Goal: Use online tool/utility: Utilize a website feature to perform a specific function

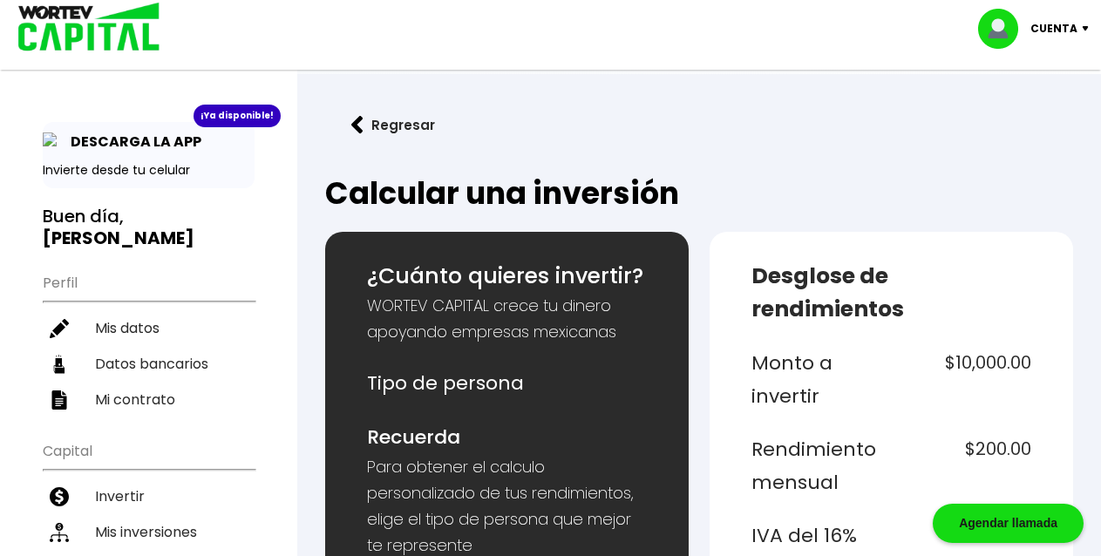
select select "1"
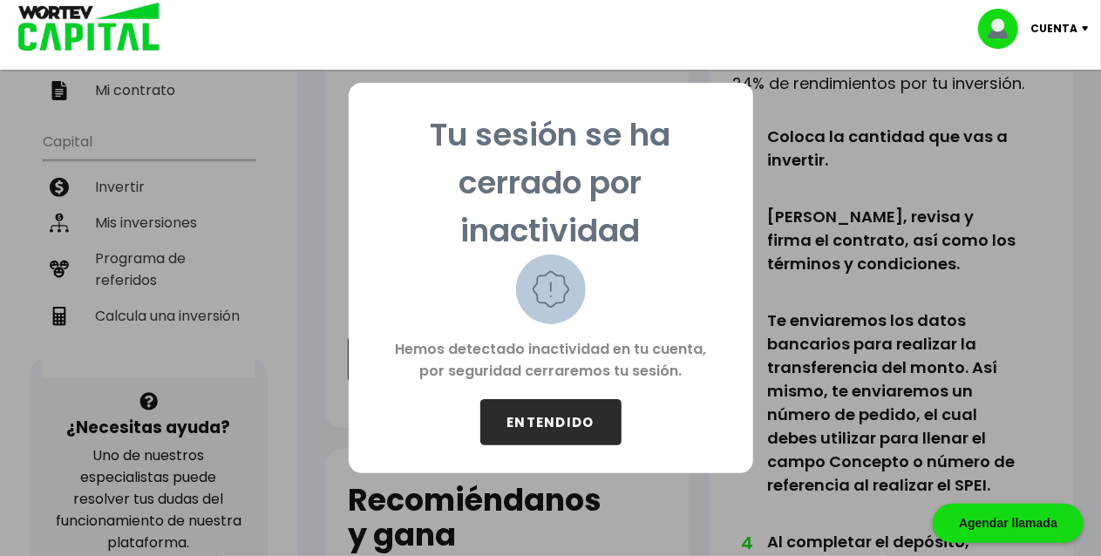
click at [573, 425] on button "ENTENDIDO" at bounding box center [550, 422] width 141 height 46
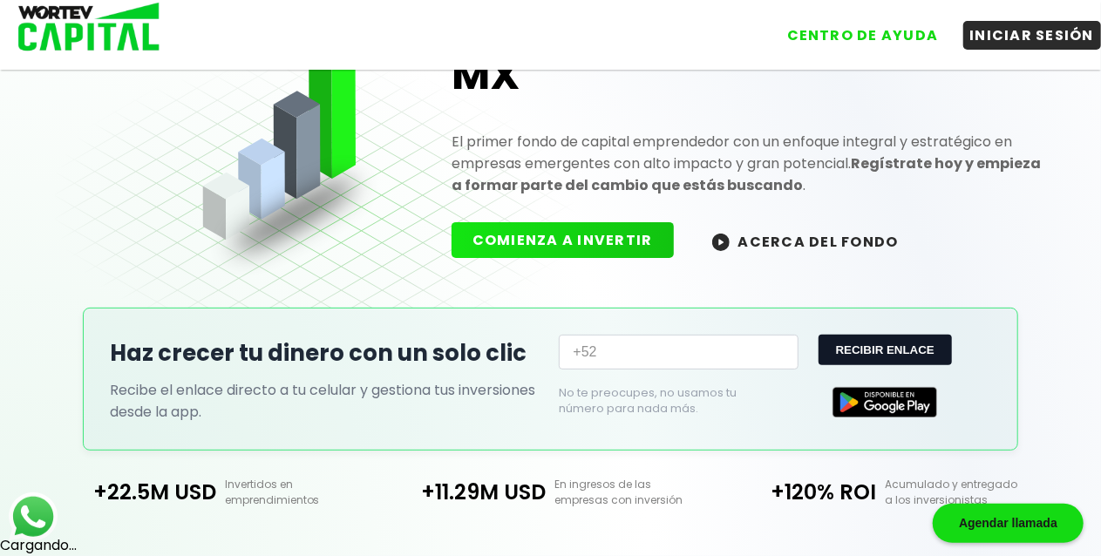
scroll to position [310, 0]
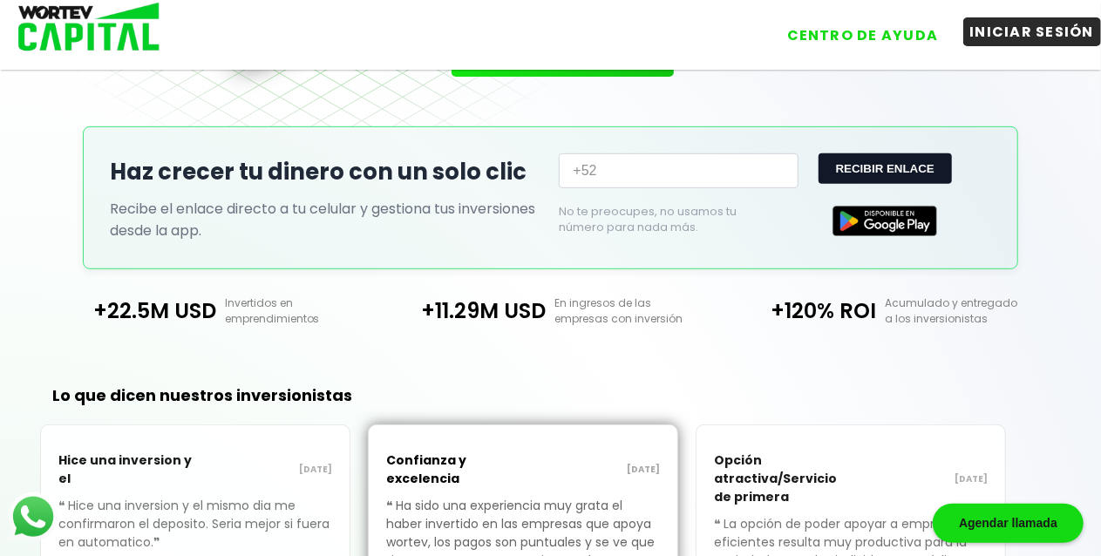
click at [1005, 31] on button "INICIAR SESIÓN" at bounding box center [1032, 31] width 139 height 29
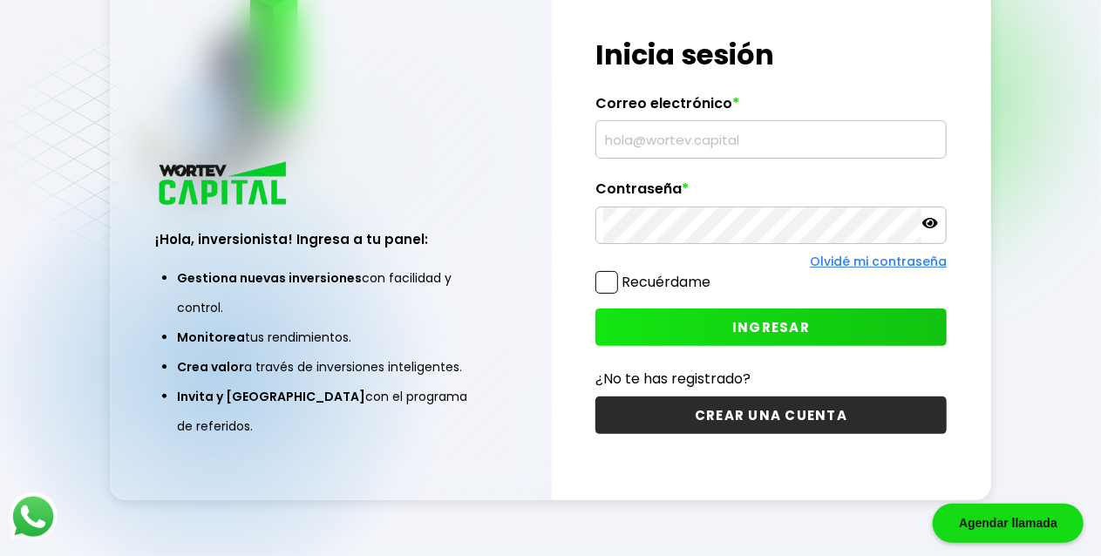
click at [633, 292] on label "Recuérdame" at bounding box center [666, 282] width 89 height 20
click at [714, 274] on input "Recuérdame" at bounding box center [714, 274] width 0 height 0
click at [663, 149] on input "text" at bounding box center [771, 139] width 336 height 37
type input "[EMAIL_ADDRESS][DOMAIN_NAME]"
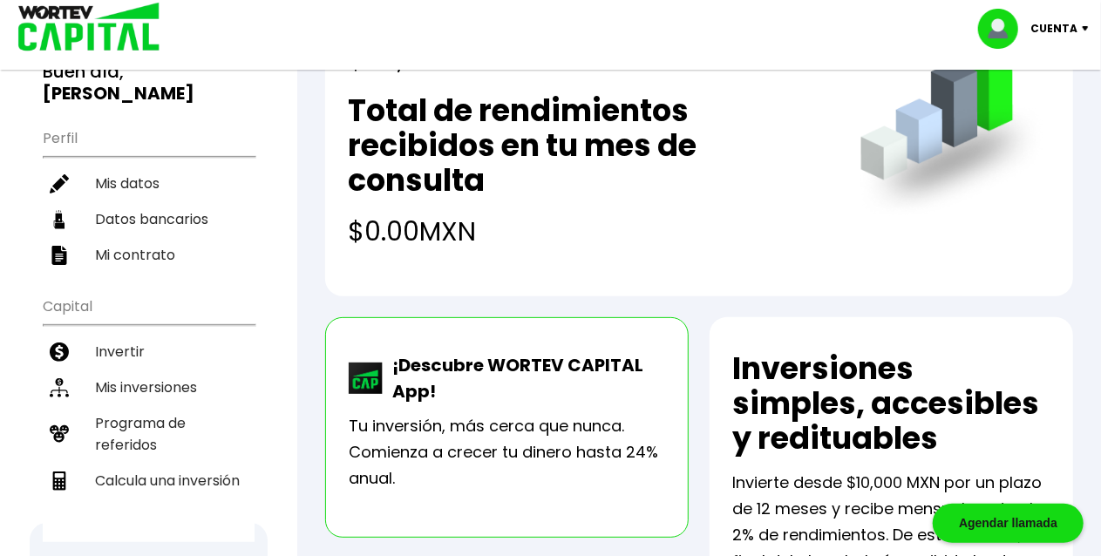
scroll to position [180, 0]
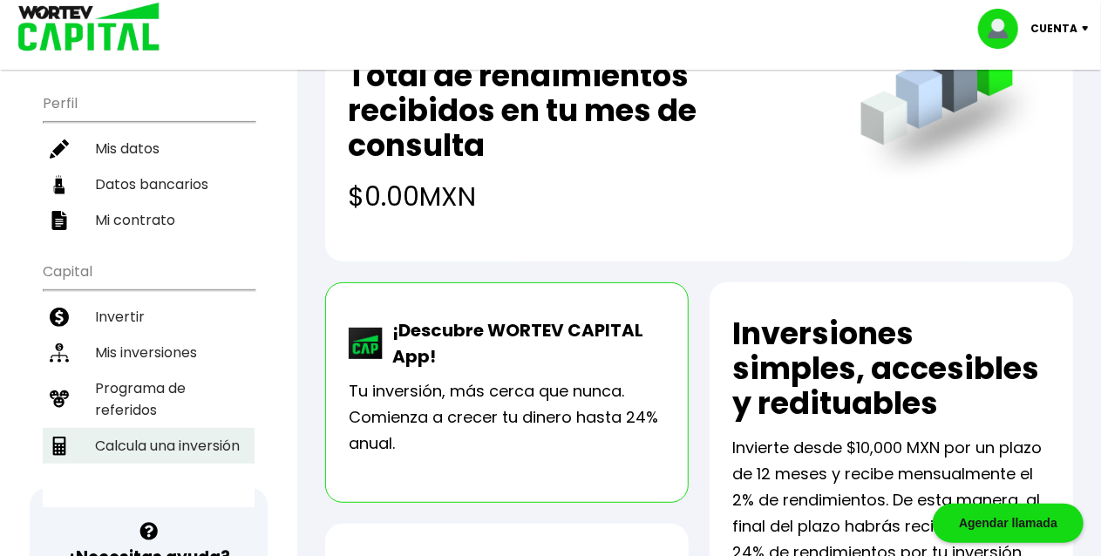
click at [174, 428] on li "Calcula una inversión" at bounding box center [149, 446] width 212 height 36
select select "1"
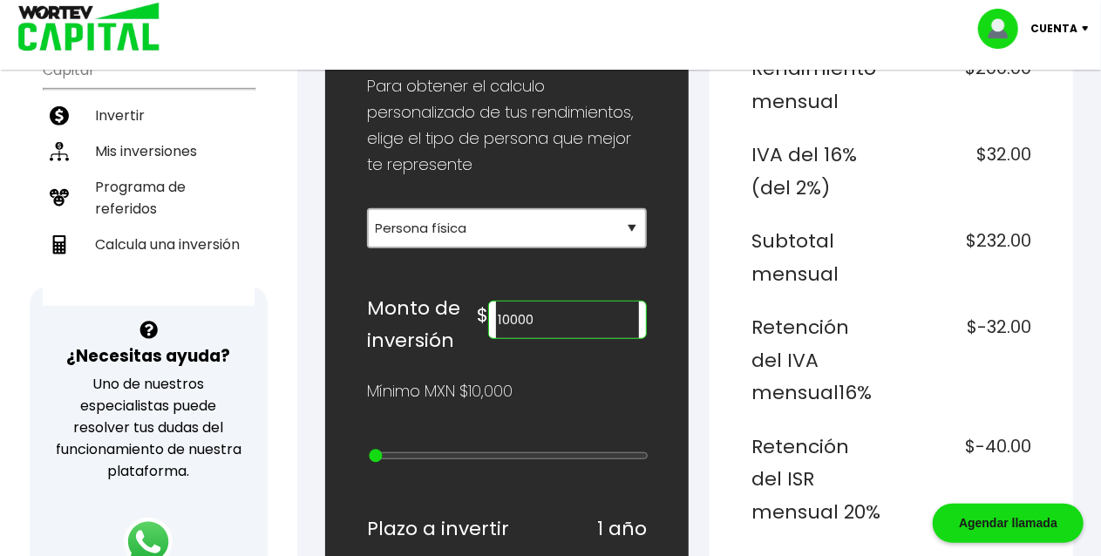
scroll to position [379, 0]
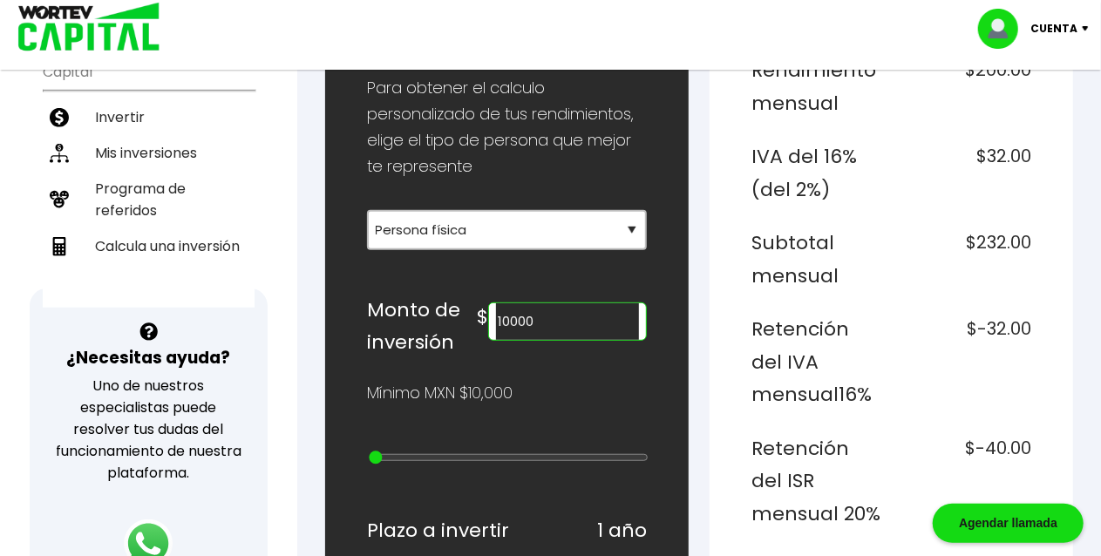
click at [584, 340] on input "10000" at bounding box center [567, 321] width 143 height 37
type input "60000"
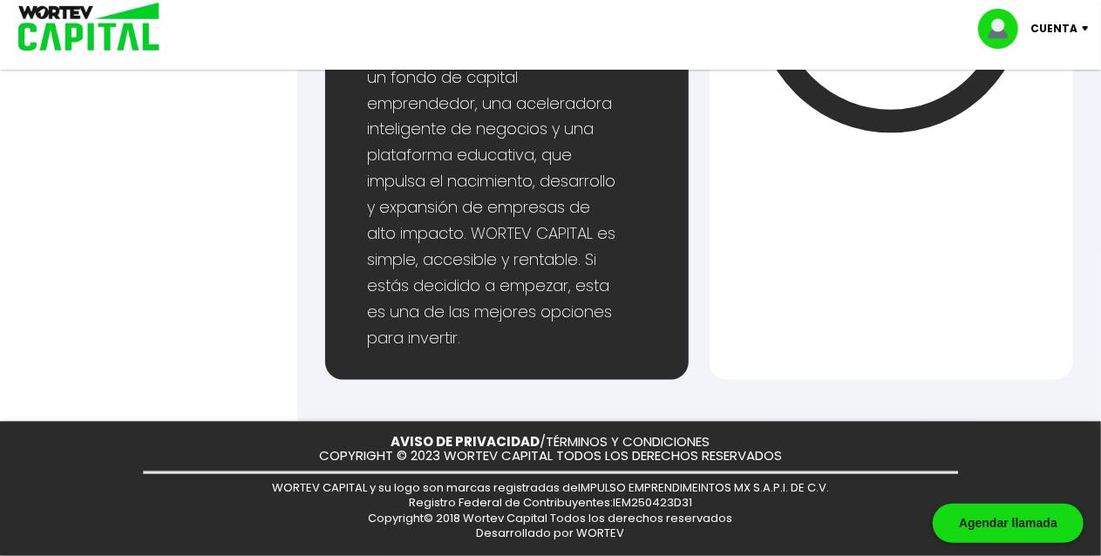
scroll to position [1916, 0]
